Goal: Task Accomplishment & Management: Use online tool/utility

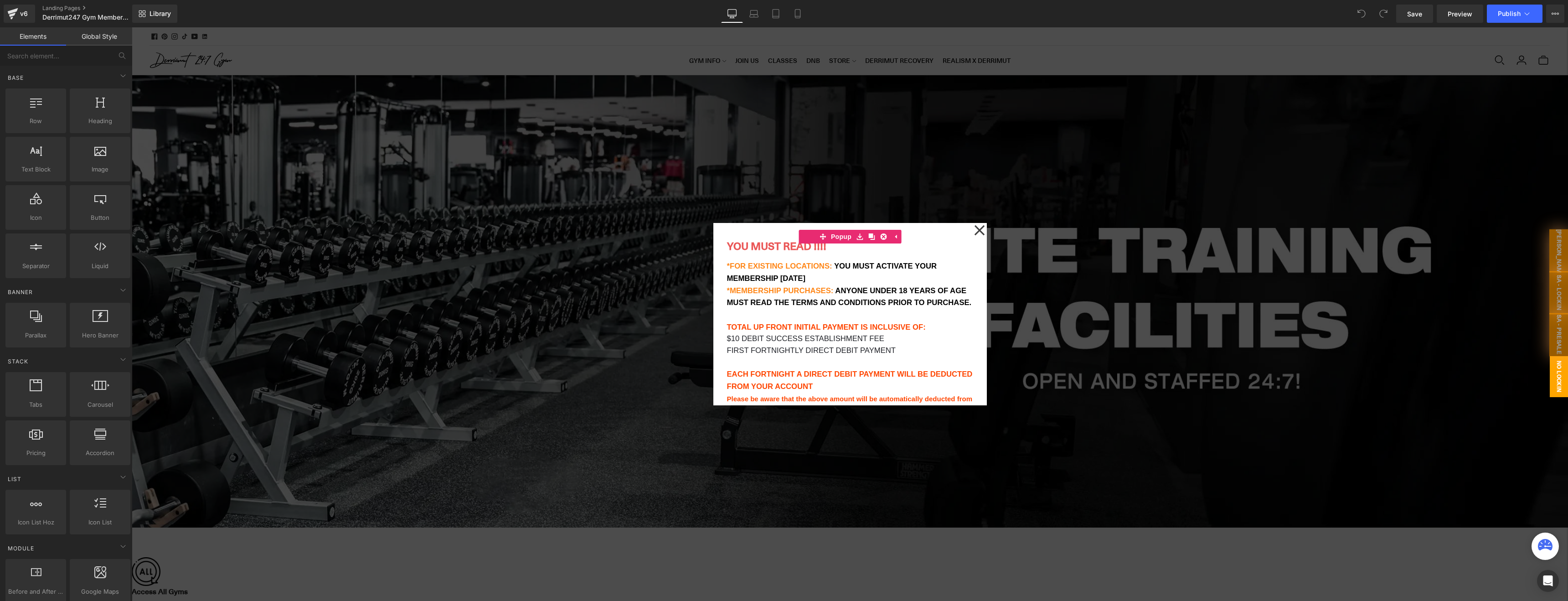
scroll to position [1383, 0]
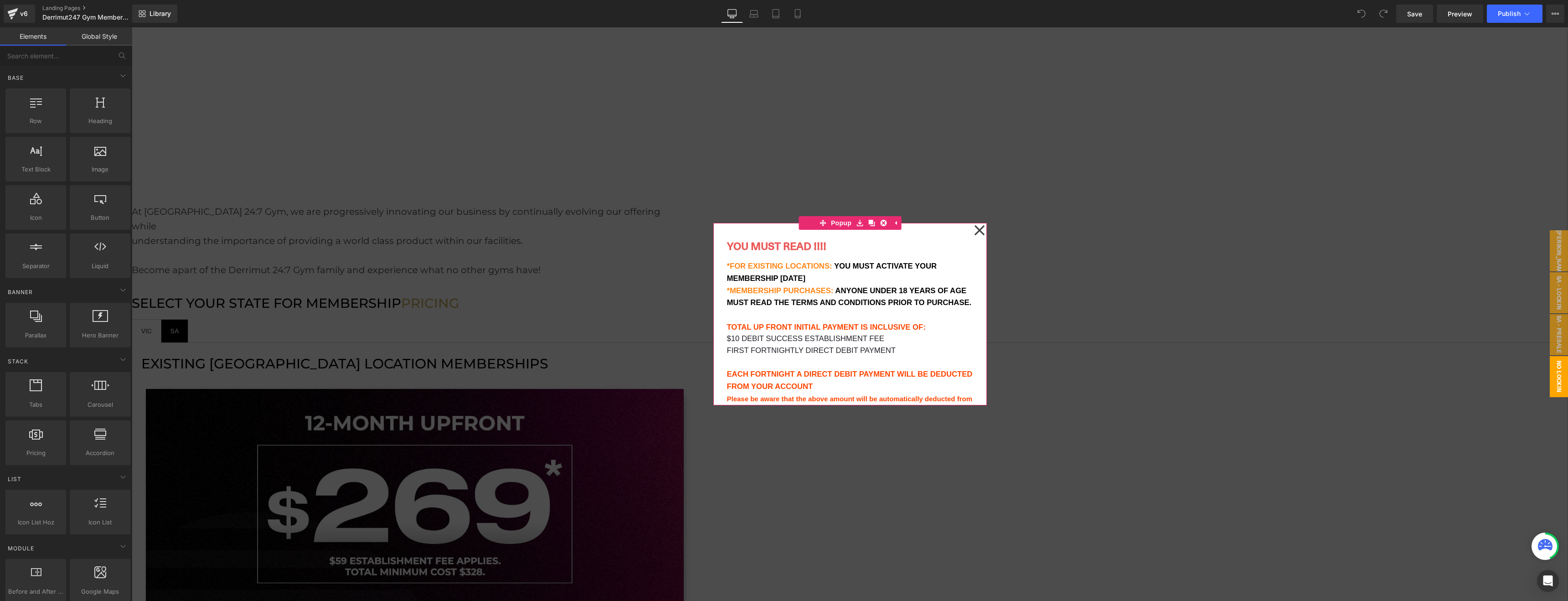
click at [973, 227] on div "YOU MUST READ !!!! Heading *FOR EXISTING LOCATIONS: YOU MUST ACTIVATE YOUR MEMB…" at bounding box center [850, 314] width 273 height 182
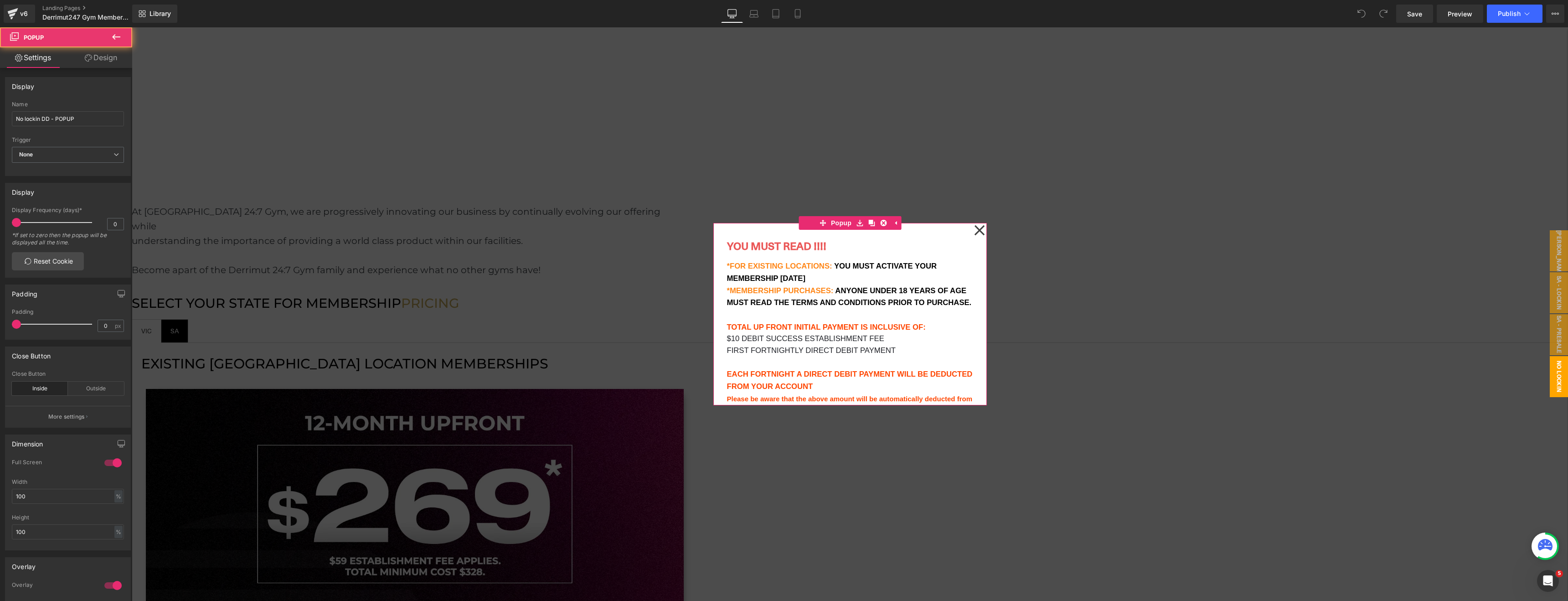
scroll to position [0, 0]
click at [980, 234] on icon at bounding box center [980, 230] width 11 height 46
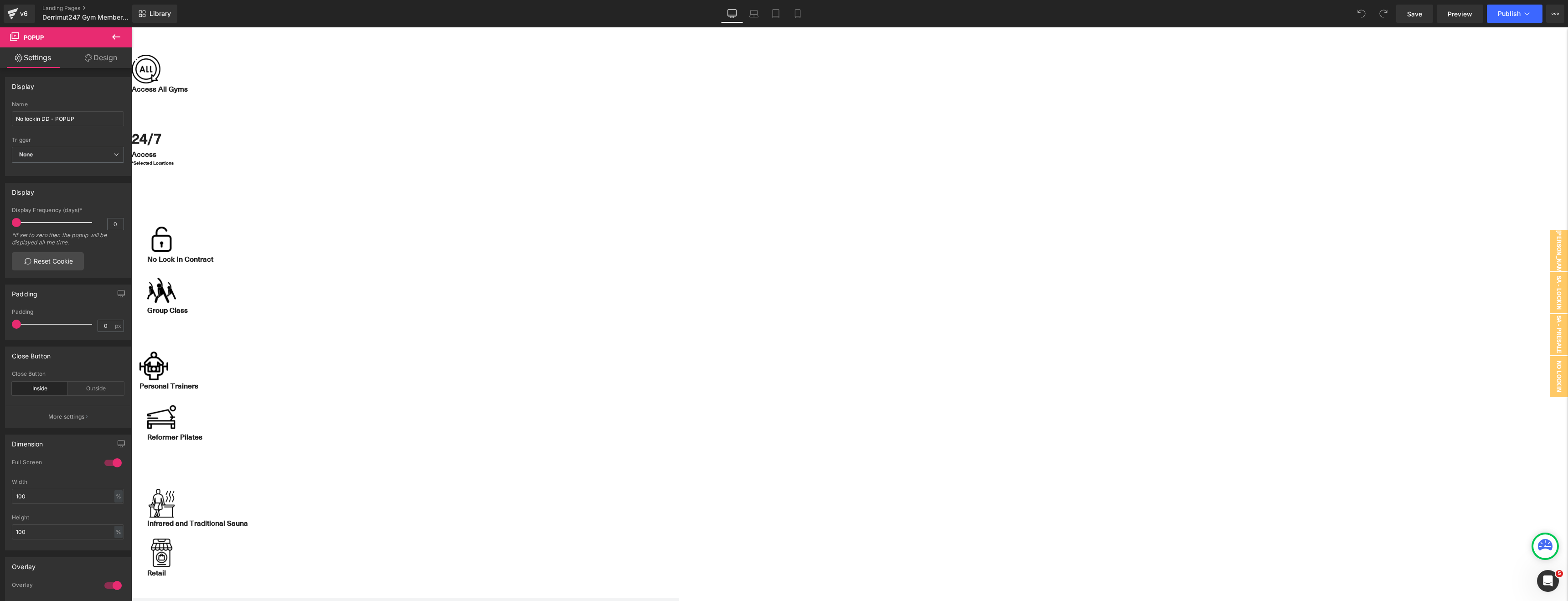
scroll to position [225, 0]
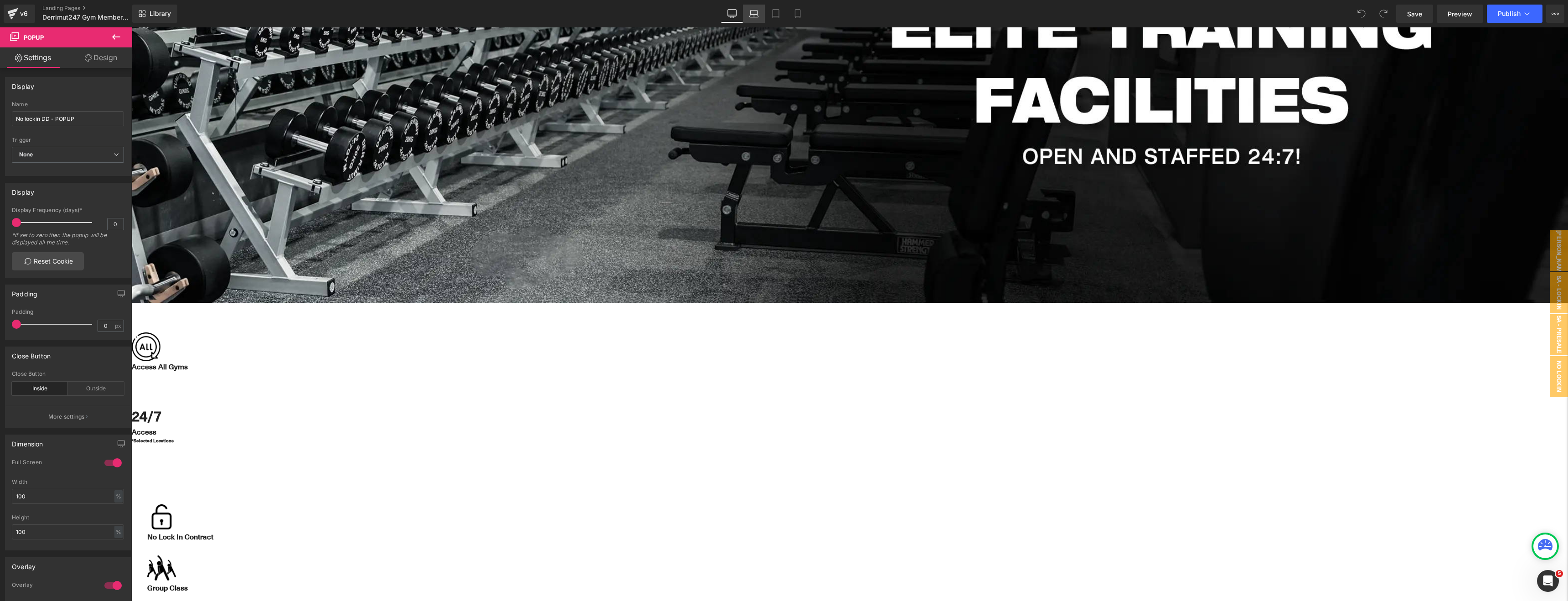
click at [754, 21] on link "Laptop" at bounding box center [754, 14] width 22 height 18
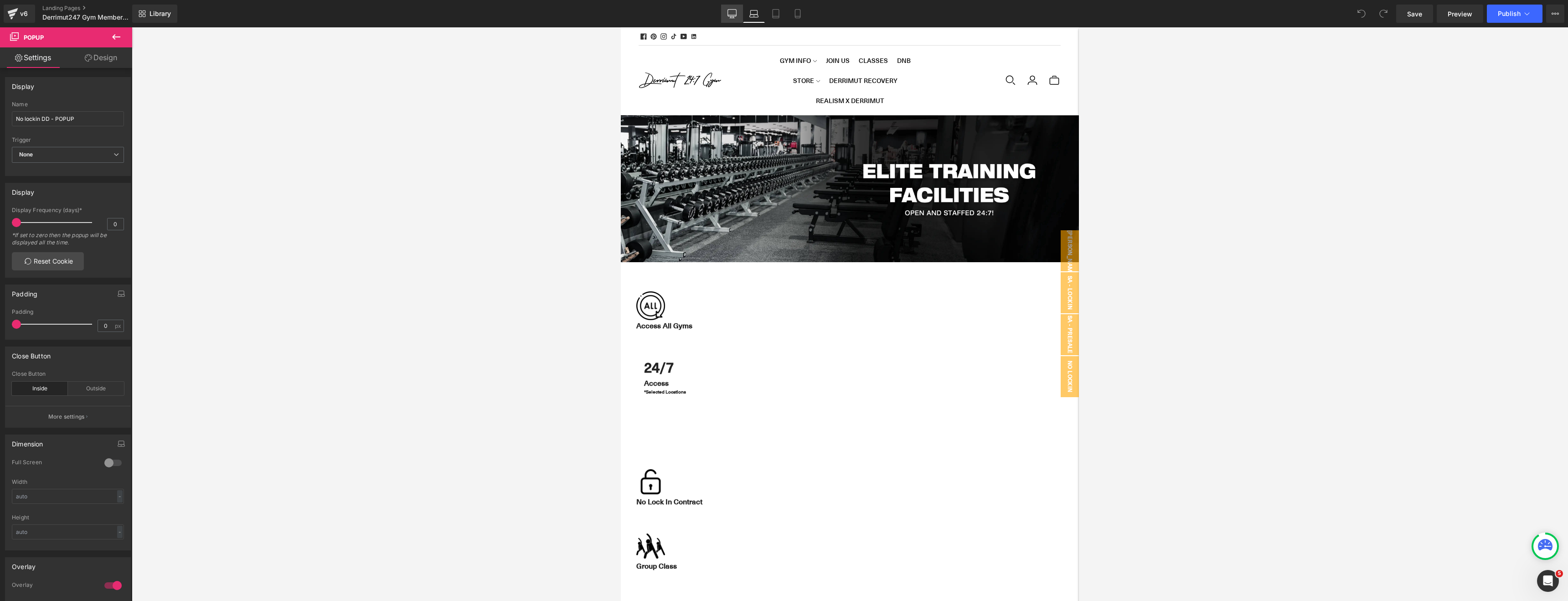
click at [731, 18] on icon at bounding box center [732, 18] width 5 height 0
type input "100"
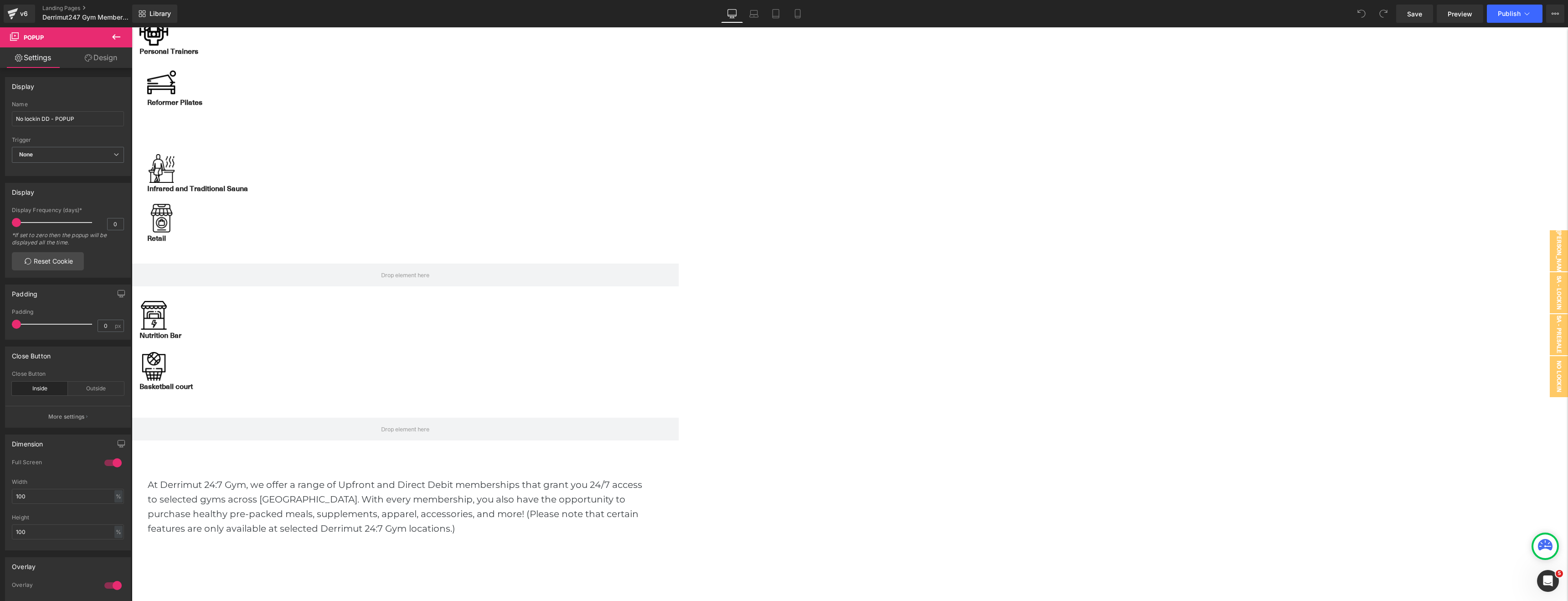
scroll to position [854, 0]
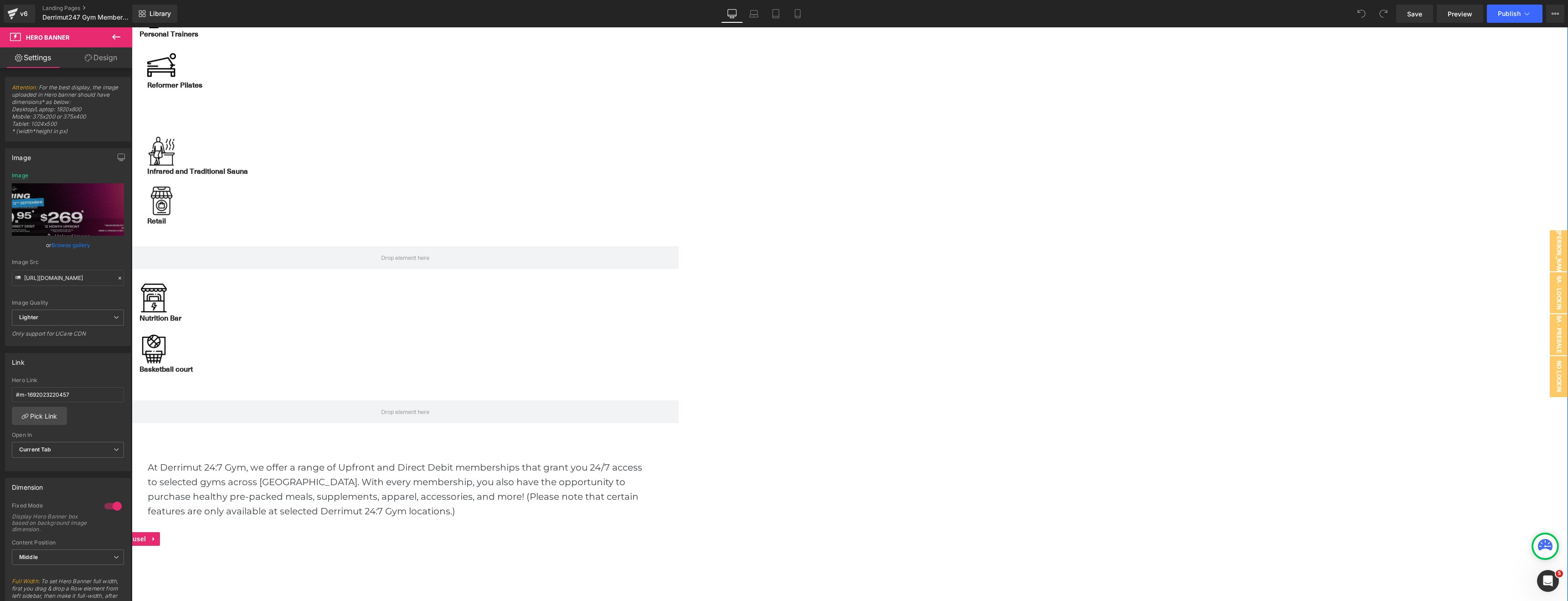
click at [149, 532] on span "Carousel" at bounding box center [132, 539] width 33 height 14
click at [154, 546] on span "Hero Banner" at bounding box center [132, 553] width 44 height 14
click at [48, 204] on icon "Replace Image" at bounding box center [67, 209] width 73 height 11
type input "C:\fakepath\[WB] Spring Shred.webp"
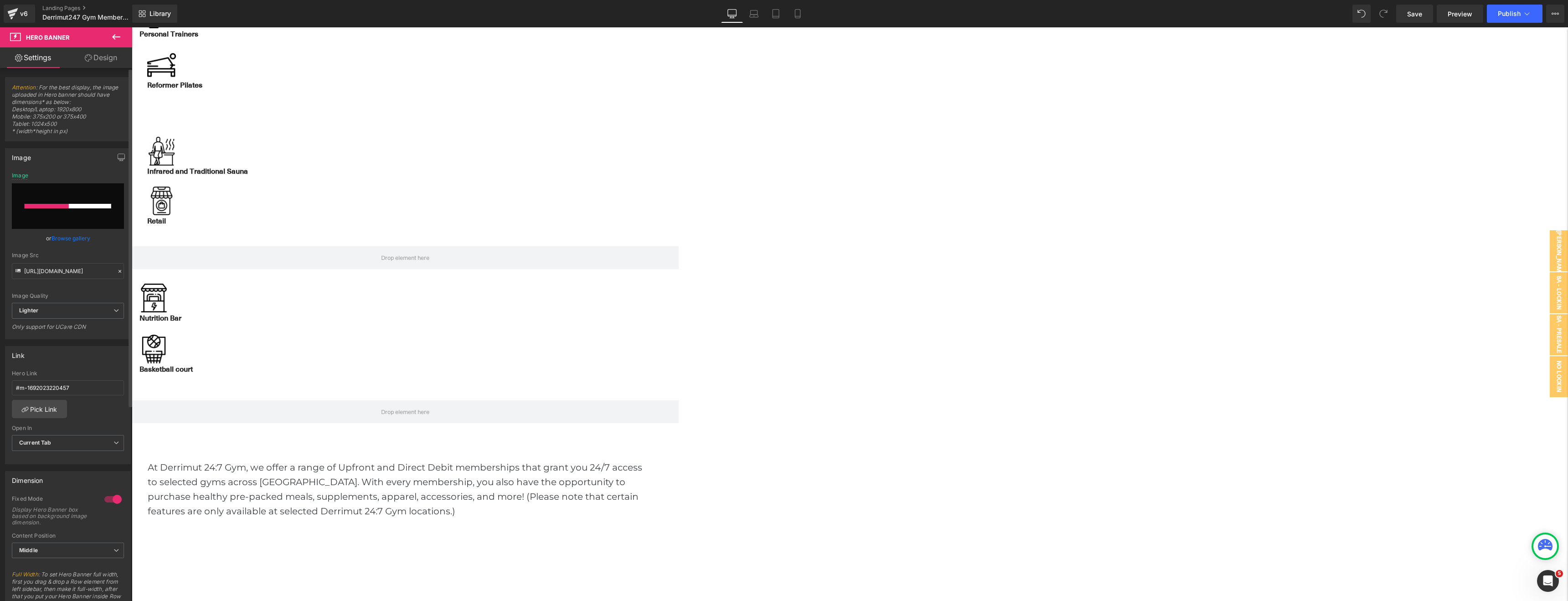
click at [77, 237] on link "Browse gallery" at bounding box center [70, 238] width 39 height 16
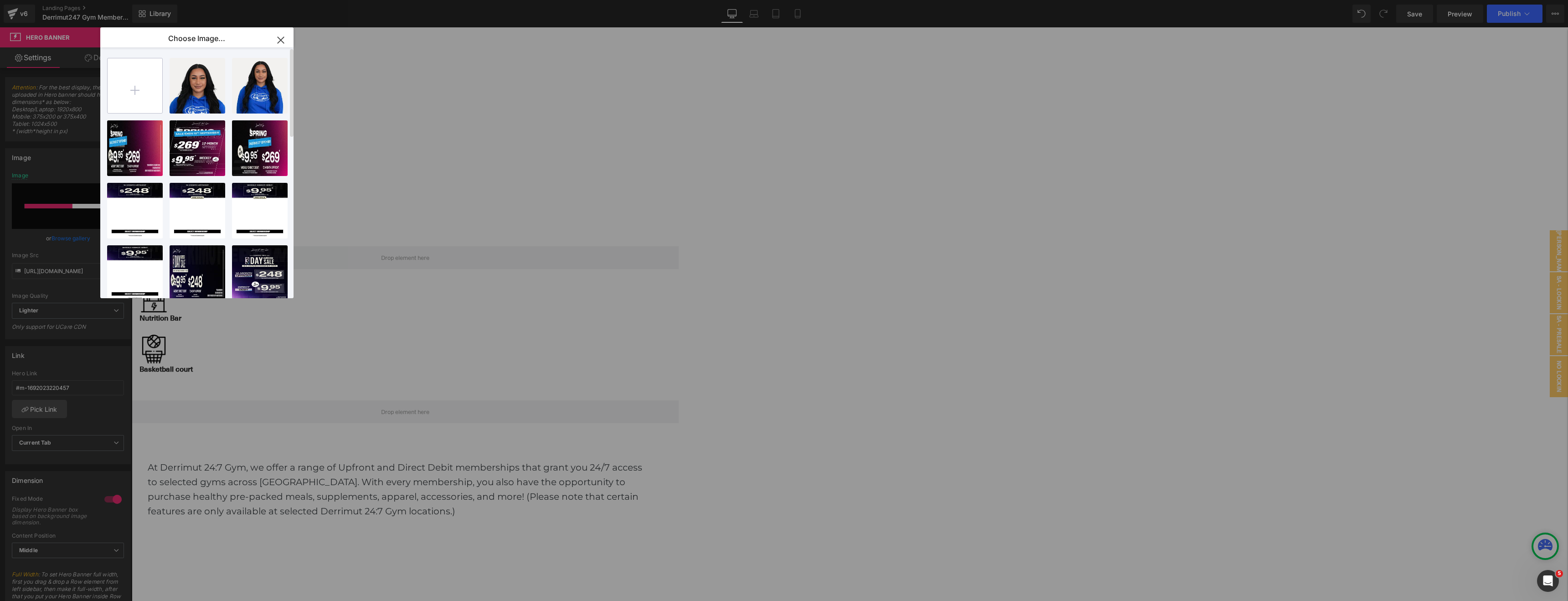
click at [137, 89] on input "file" at bounding box center [135, 85] width 54 height 54
type input "[URL][DOMAIN_NAME]"
type input "C:\fakepath\[MB] Spring Shred.webp"
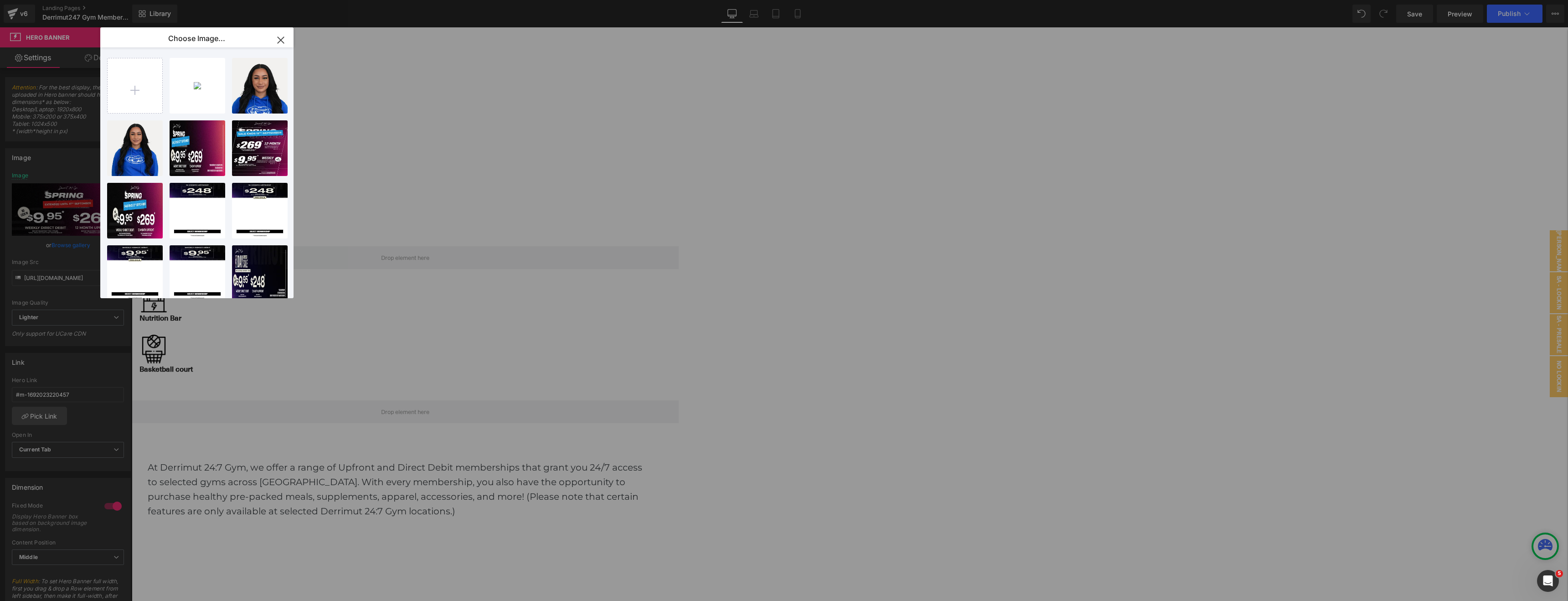
click at [282, 39] on icon "button" at bounding box center [280, 40] width 15 height 15
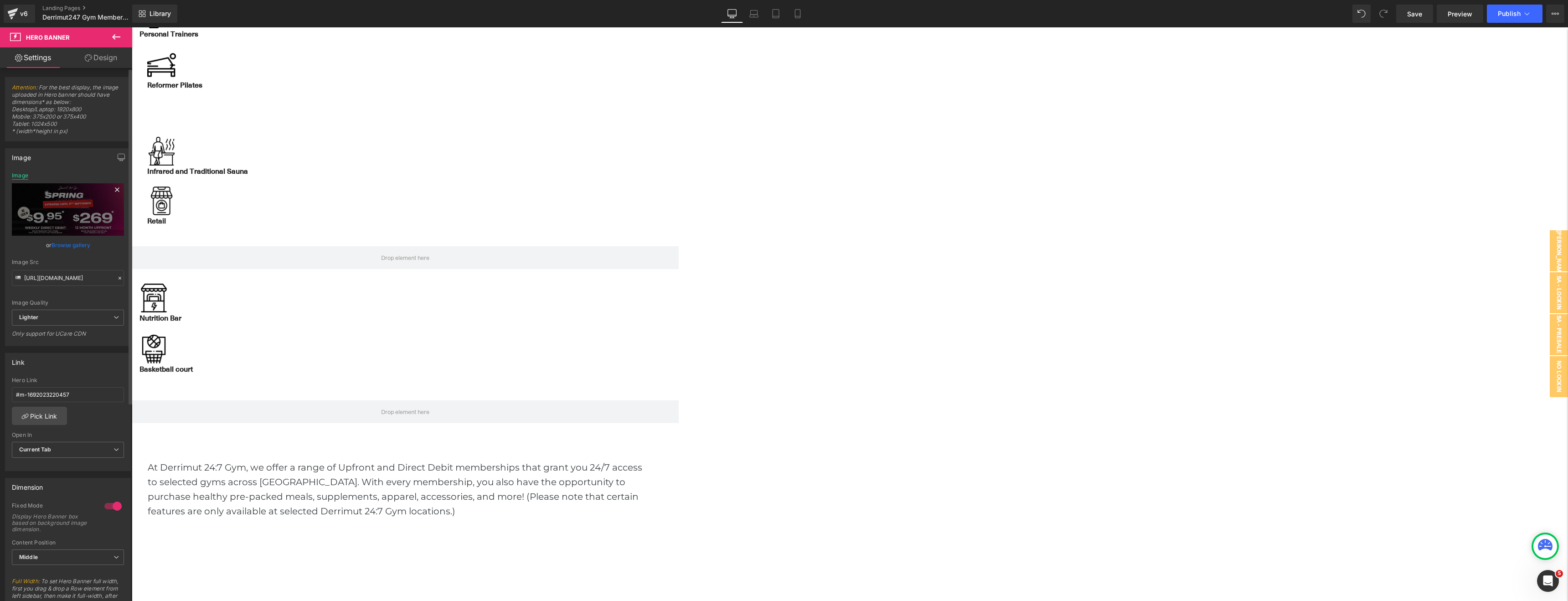
click at [15, 176] on div "Image" at bounding box center [19, 175] width 16 height 6
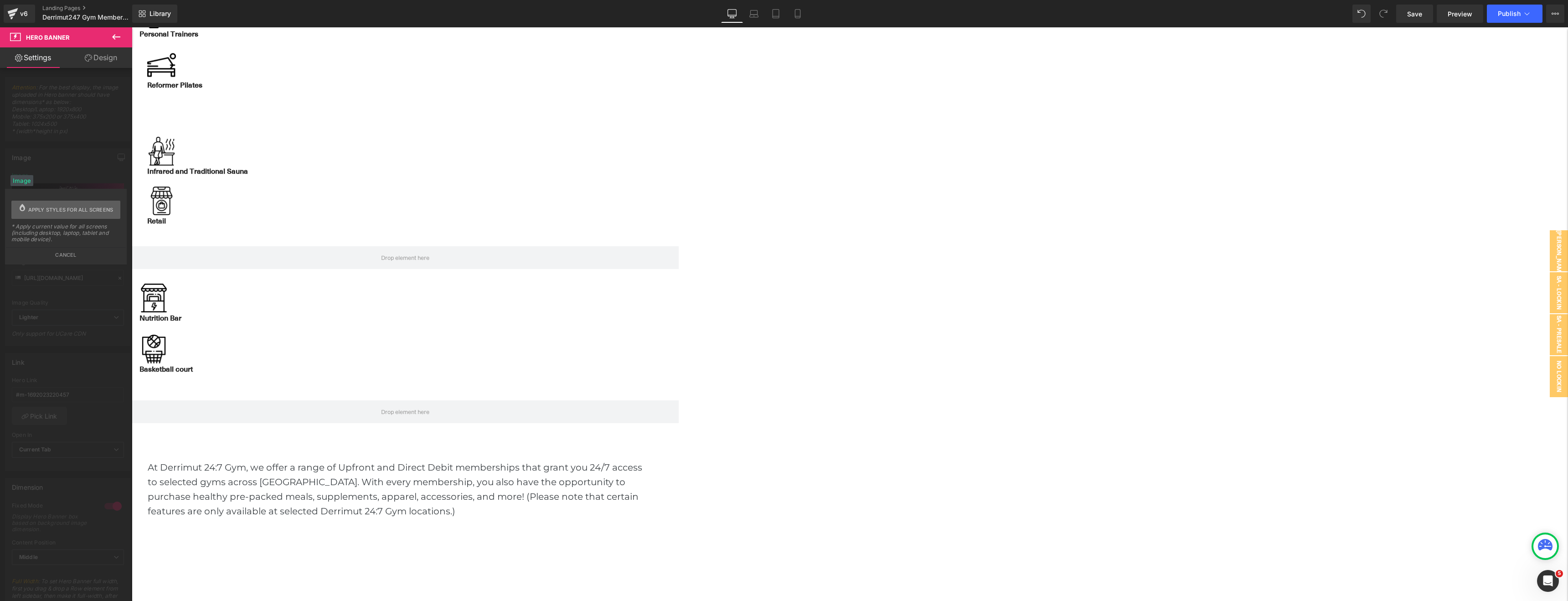
click at [54, 212] on span "Apply styles for all screens" at bounding box center [70, 210] width 85 height 18
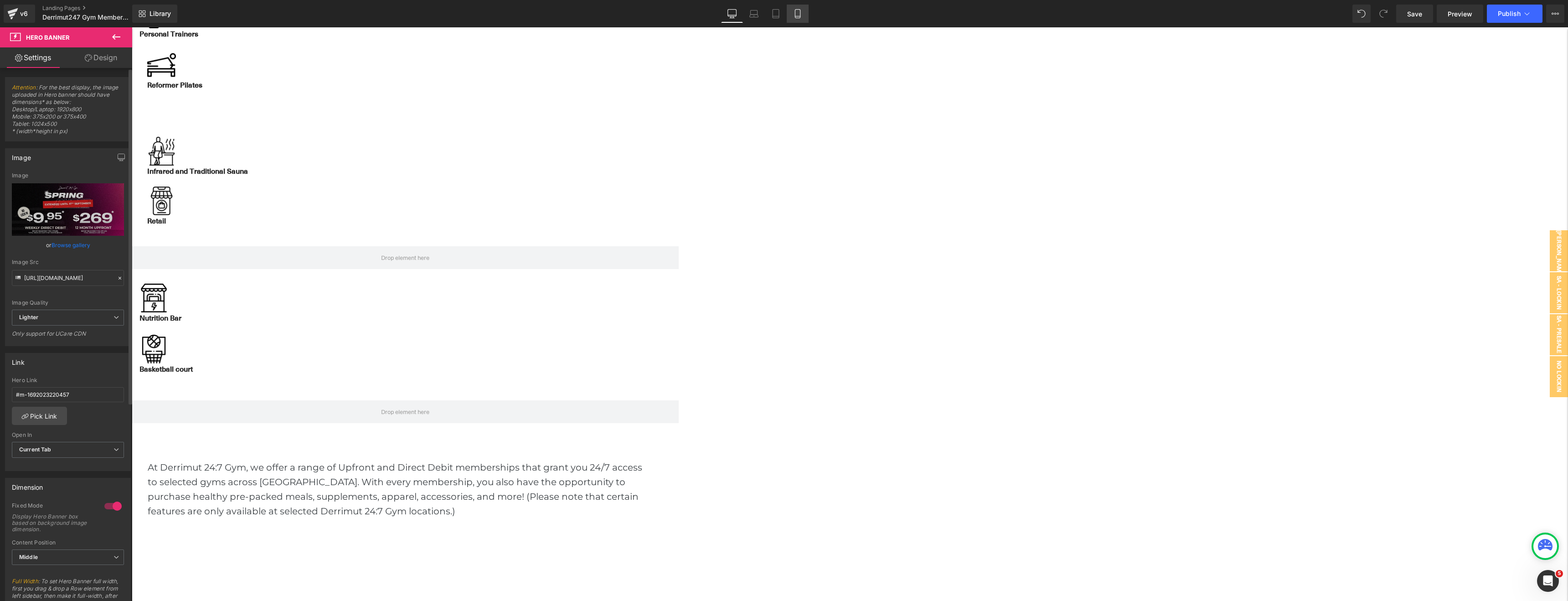
click at [805, 16] on link "Mobile" at bounding box center [798, 14] width 22 height 18
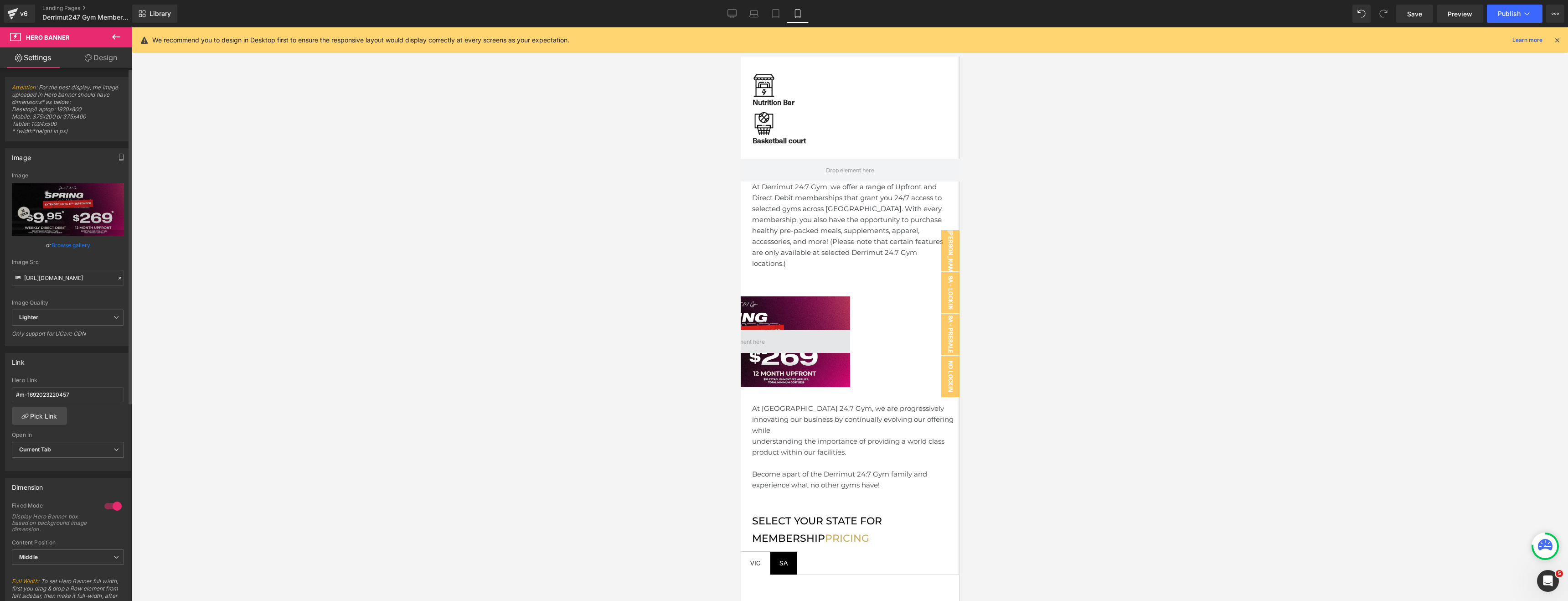
scroll to position [648, 0]
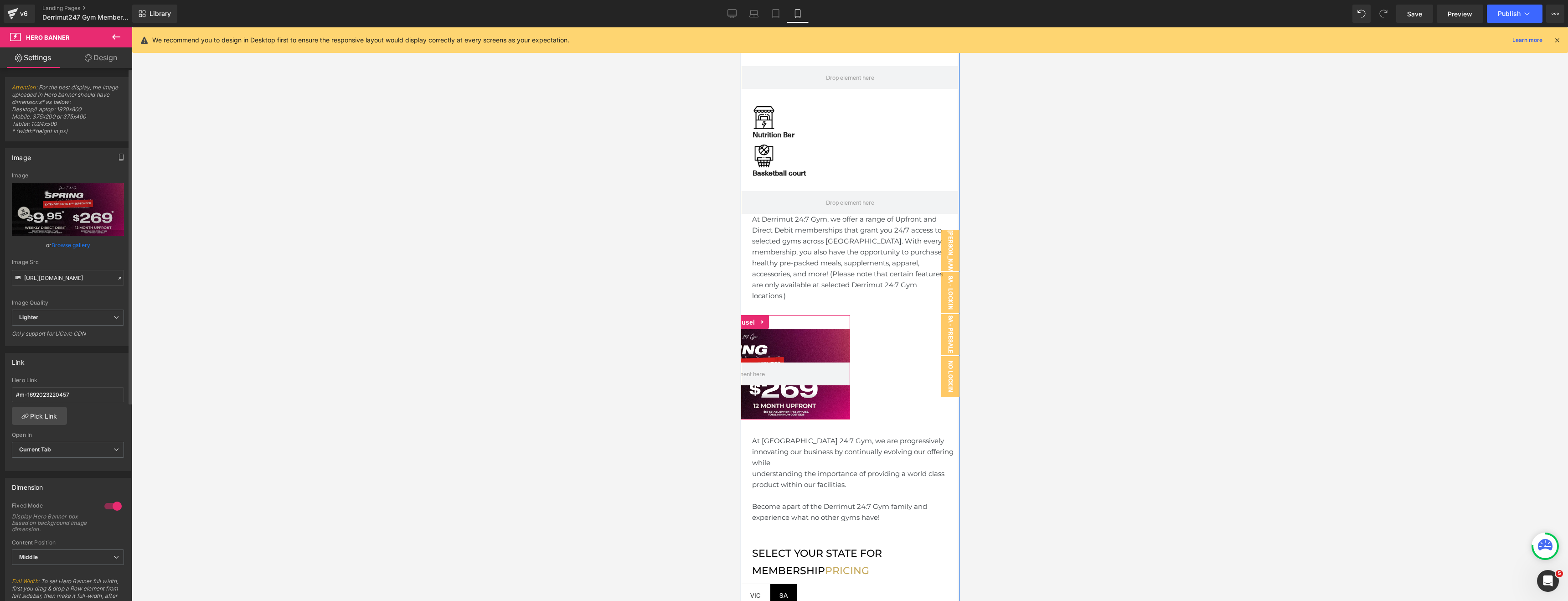
click at [756, 315] on span "Carousel" at bounding box center [740, 322] width 33 height 14
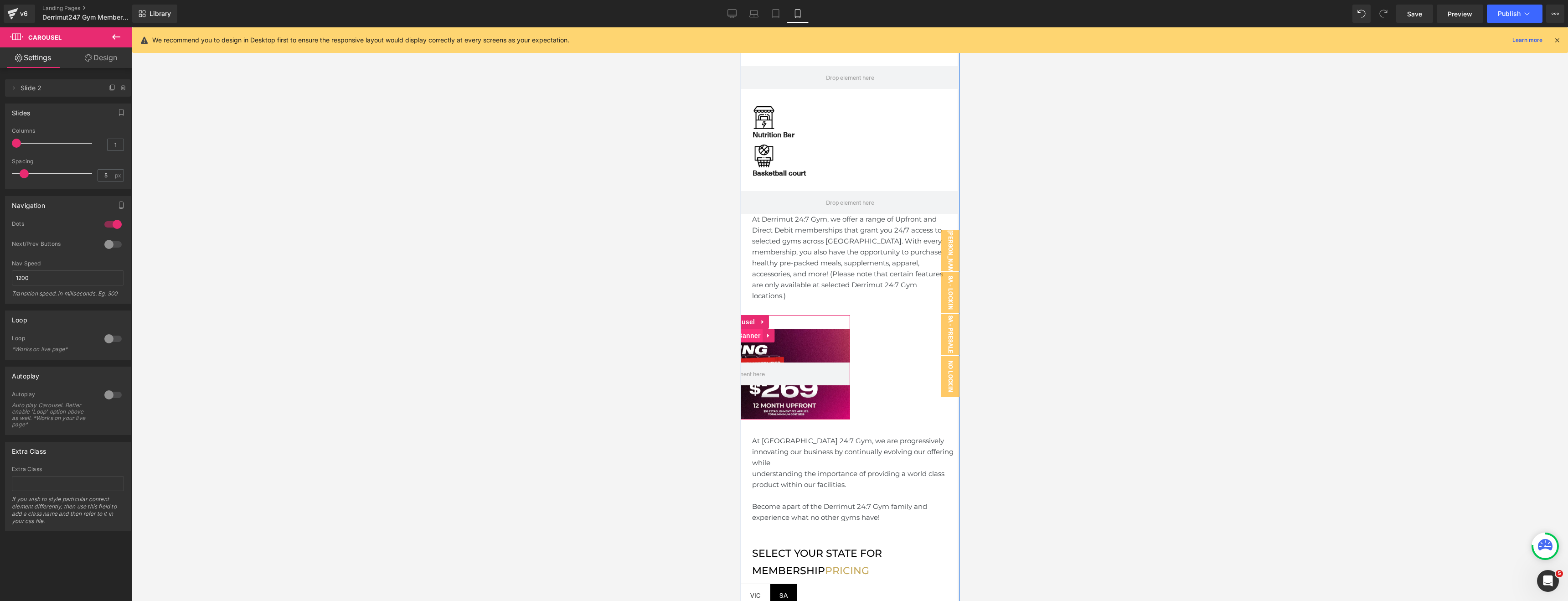
click at [763, 328] on span "Hero Banner" at bounding box center [740, 335] width 44 height 14
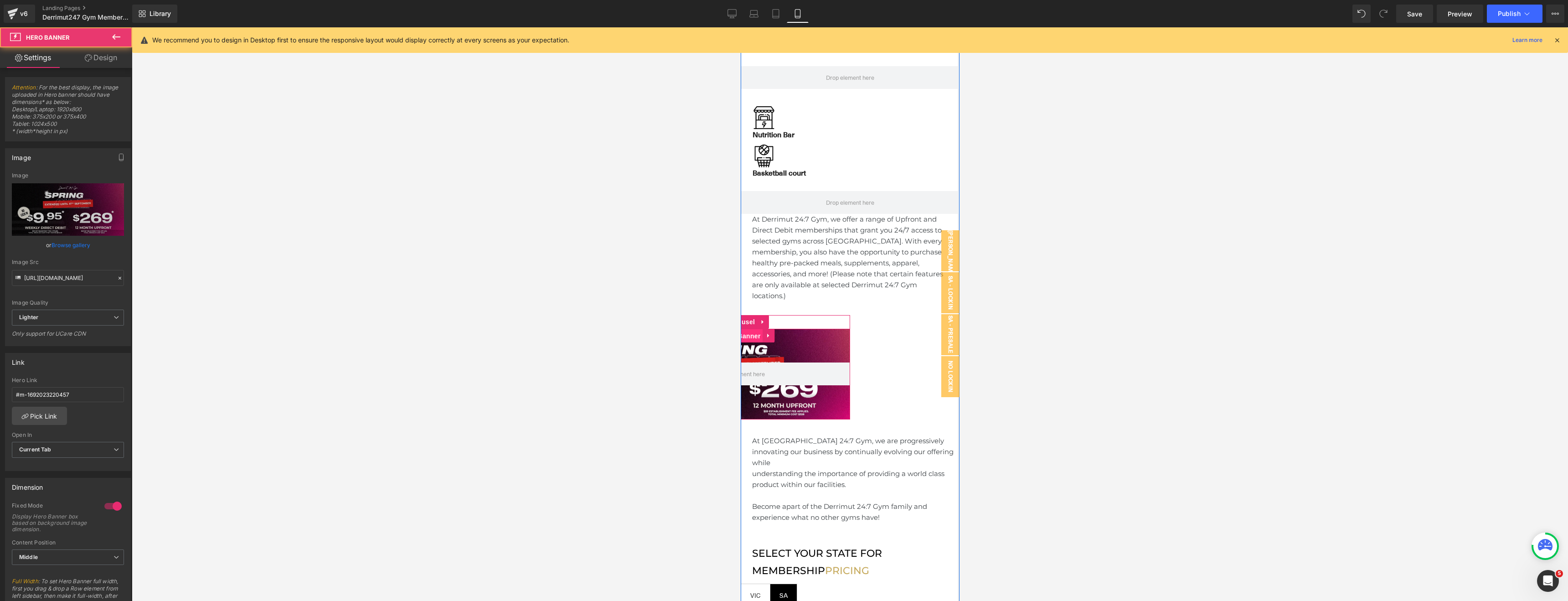
click at [763, 329] on span "Hero Banner" at bounding box center [740, 336] width 44 height 14
click at [76, 246] on link "Browse gallery" at bounding box center [70, 245] width 39 height 16
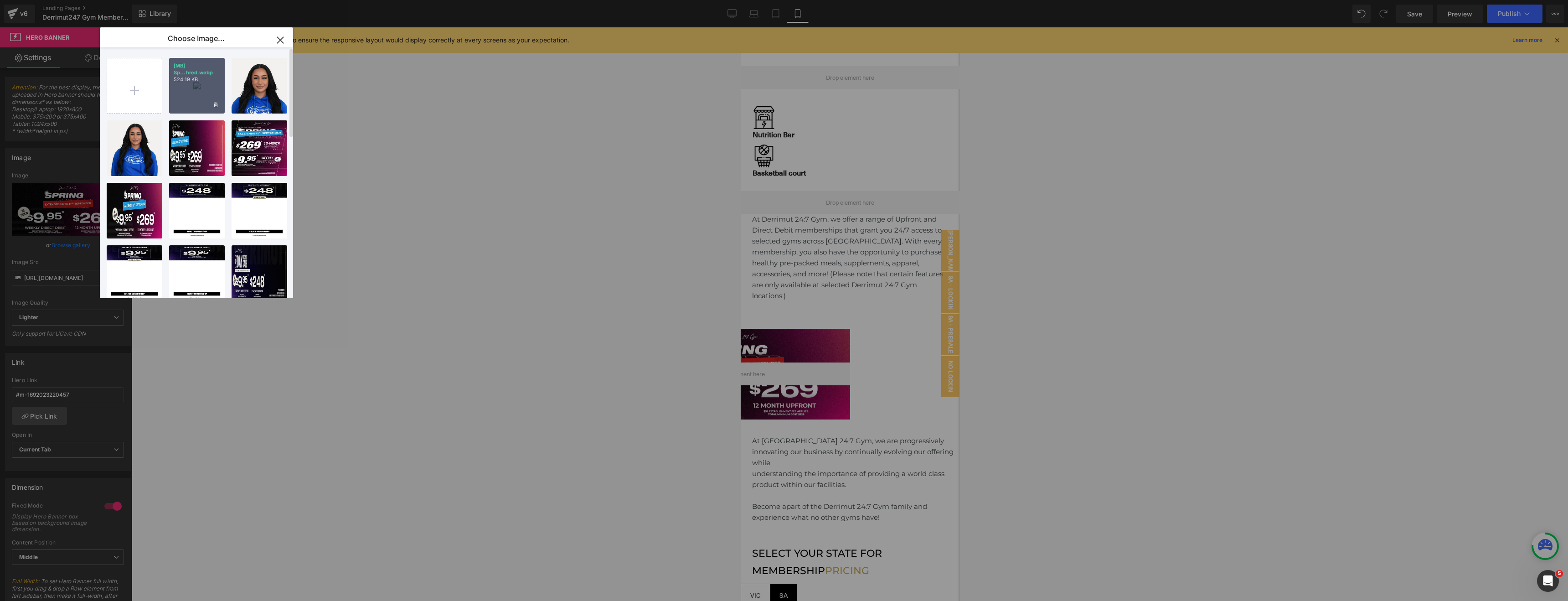
click at [193, 99] on div "[MB] Sp...hred.webp 524.19 KB" at bounding box center [197, 86] width 56 height 56
type input "[URL][DOMAIN_NAME]"
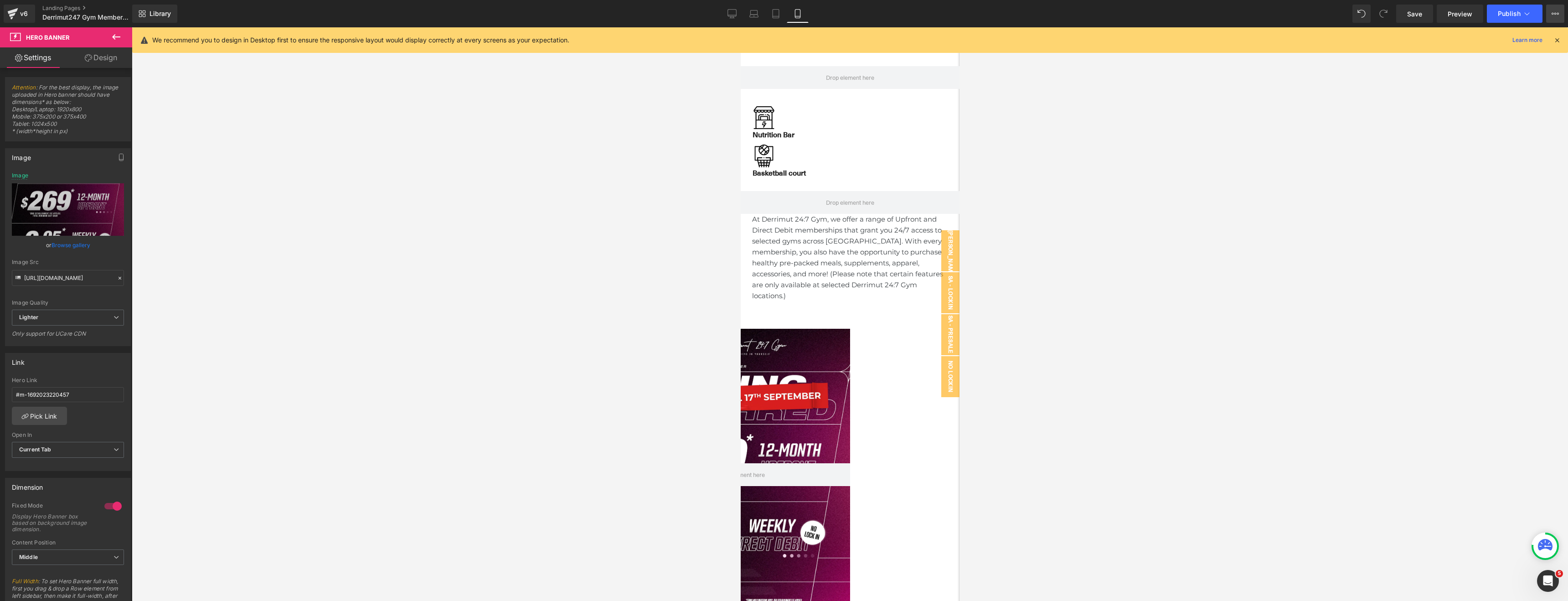
click at [1556, 16] on icon at bounding box center [1556, 14] width 8 height 8
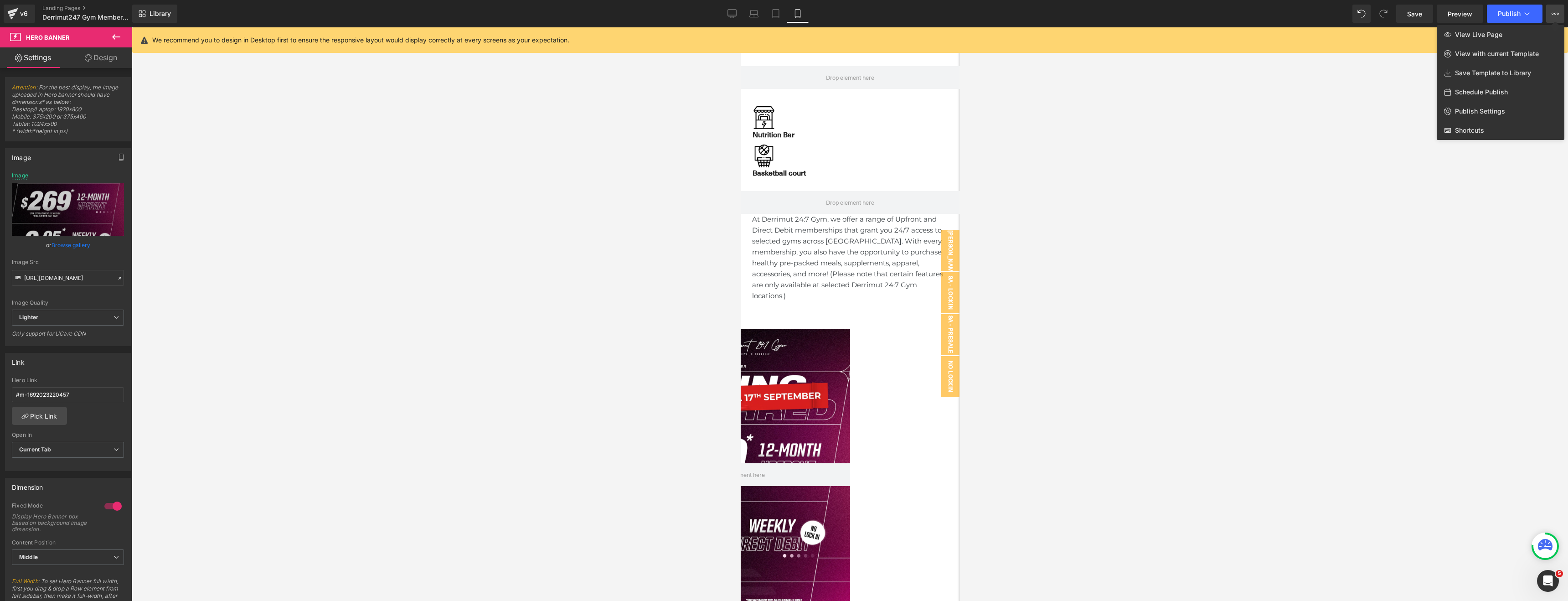
click at [1496, 90] on span "Schedule Publish" at bounding box center [1481, 92] width 53 height 8
select select
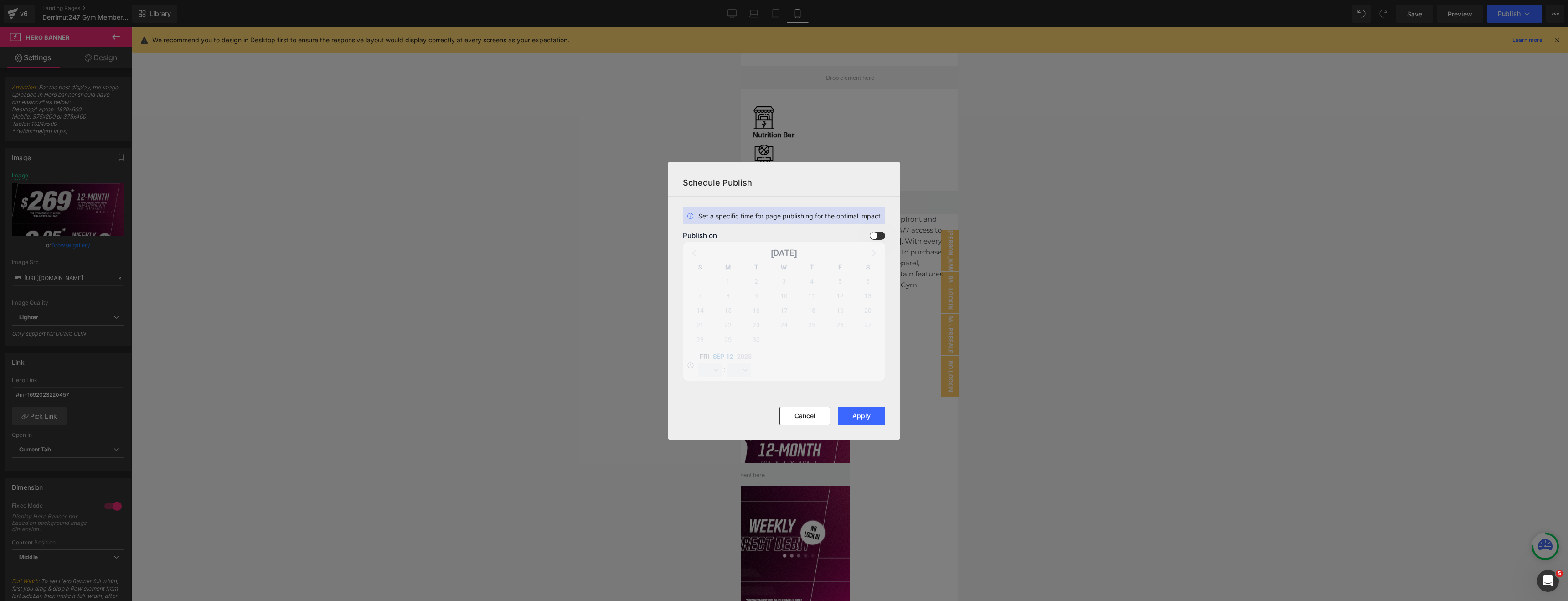
click at [878, 237] on span at bounding box center [877, 235] width 15 height 8
click at [0, 0] on input "checkbox" at bounding box center [0, 0] width 0 height 0
click at [865, 299] on span "13" at bounding box center [867, 296] width 13 height 13
select select "19"
select select "40"
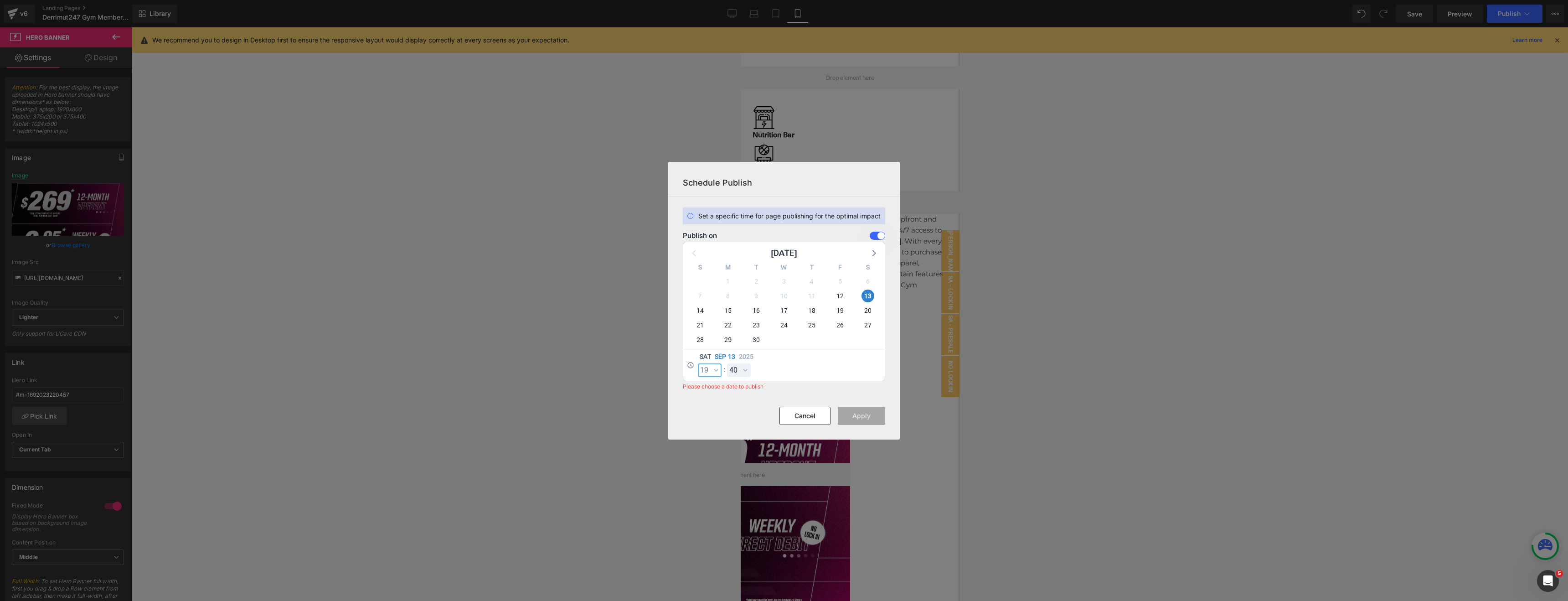
click at [713, 371] on select "00 01 02 03 04 05 06 07 08 09 10 11 12 13 14 15 16 17 18 19 20 21 22 23" at bounding box center [710, 371] width 24 height 14
select select "0"
click at [740, 374] on select "00 01 02 03 04 05 06 07 08 09 10 11 12 13 14 15 16 17 18 19 20 21 22 23 24 25 2…" at bounding box center [739, 371] width 24 height 14
select select "0"
click at [870, 424] on button "Apply" at bounding box center [861, 416] width 47 height 18
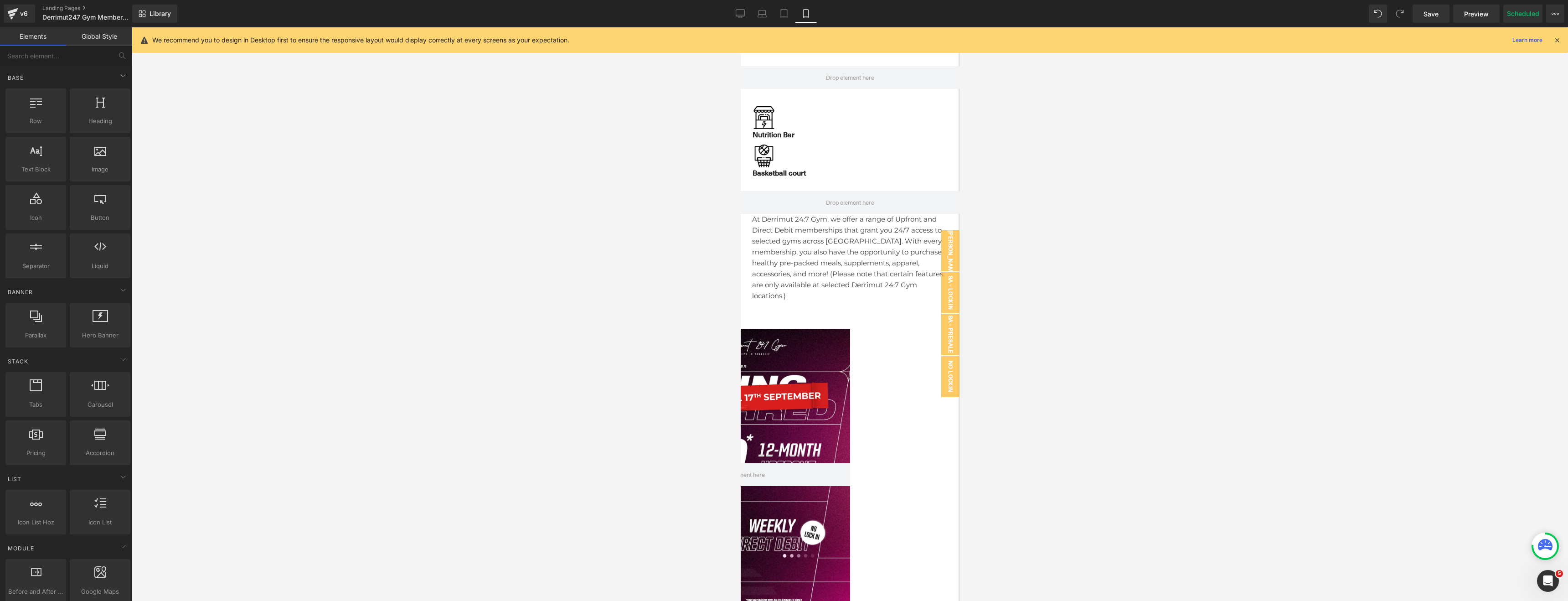
click at [1026, 330] on div at bounding box center [850, 314] width 1436 height 573
click at [348, 270] on div at bounding box center [850, 314] width 1436 height 573
click at [11, 6] on icon at bounding box center [13, 14] width 11 height 23
click at [1429, 20] on link "Save" at bounding box center [1431, 14] width 37 height 18
click at [1023, 176] on div at bounding box center [850, 314] width 1436 height 573
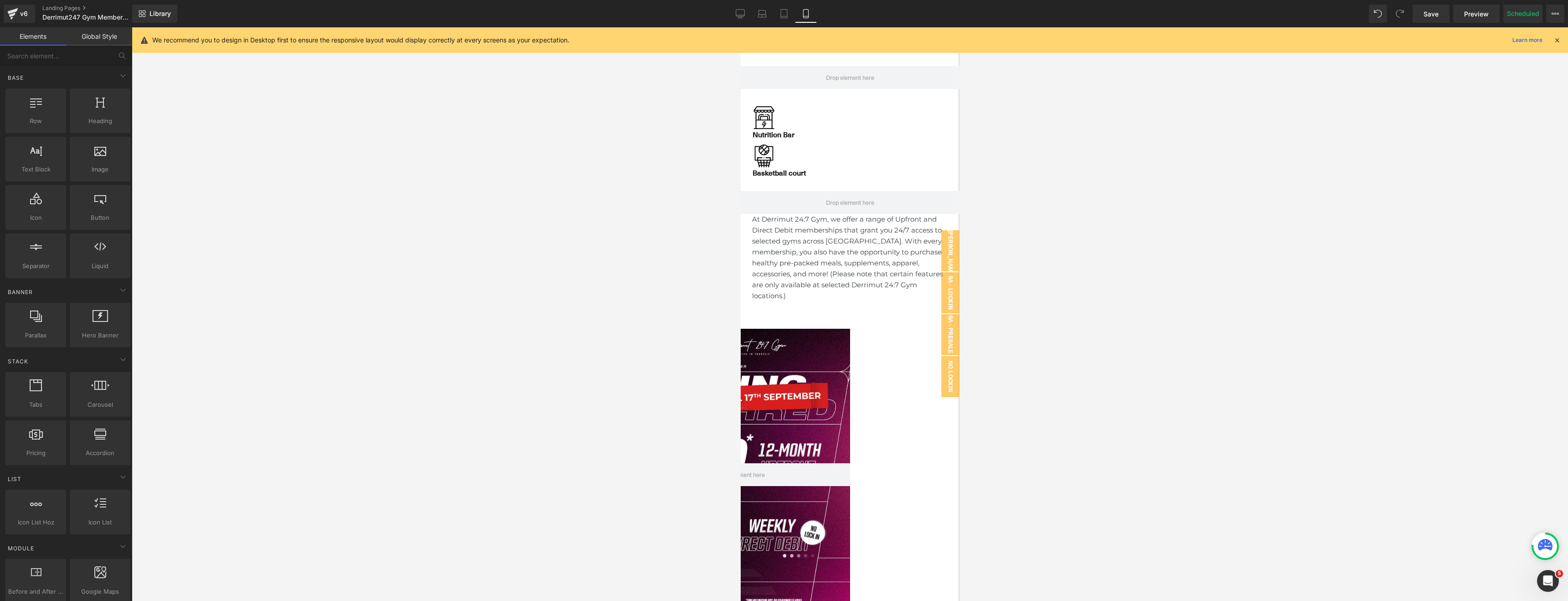
click at [156, 82] on div at bounding box center [850, 314] width 1436 height 573
click at [29, 21] on link "v6" at bounding box center [19, 14] width 31 height 18
